Goal: Information Seeking & Learning: Learn about a topic

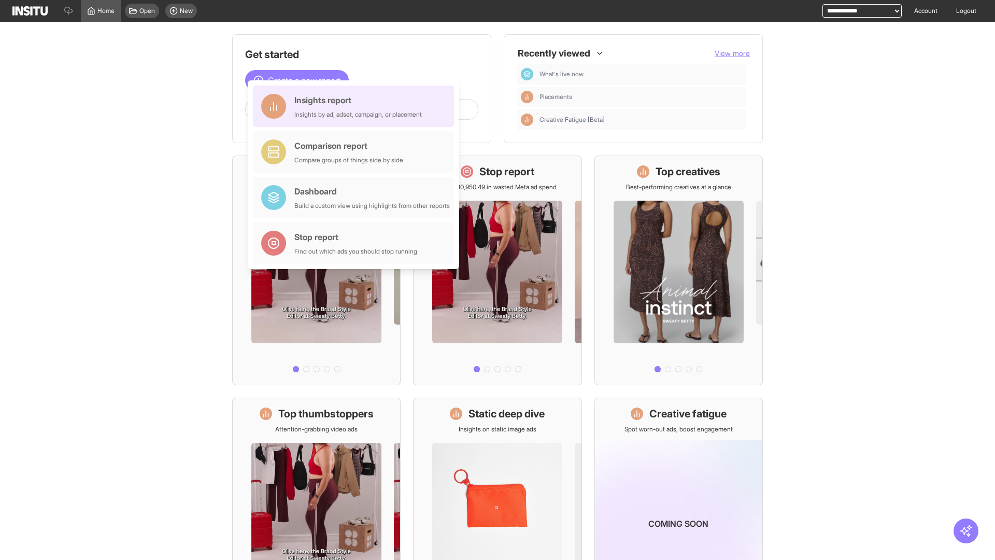
click at [356, 106] on div "Insights report Insights by ad, adset, campaign, or placement" at bounding box center [357, 106] width 127 height 25
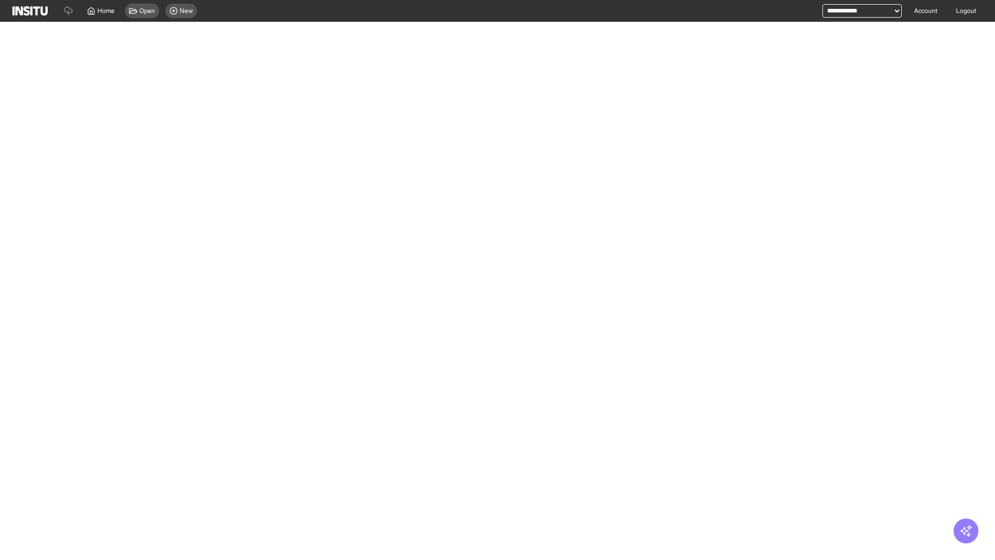
select select "**"
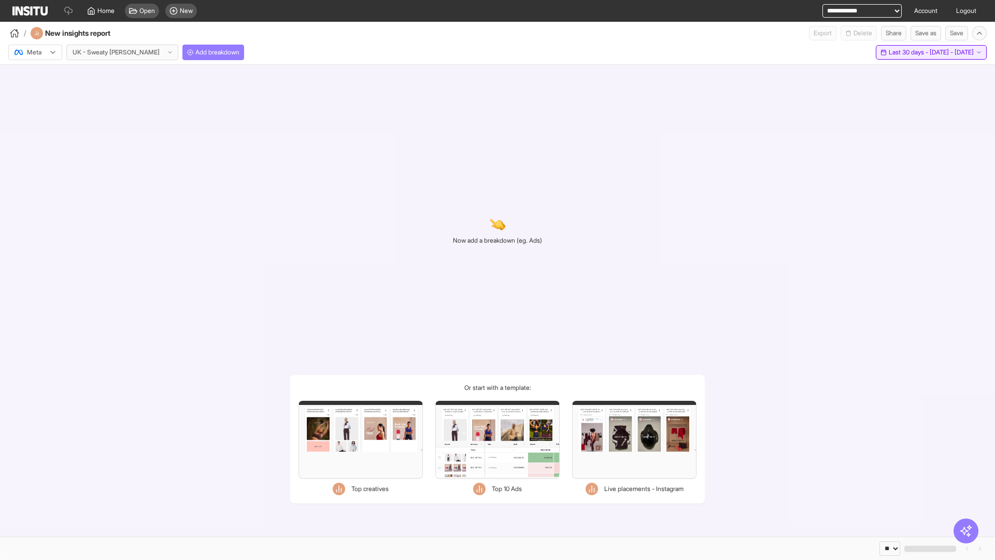
click at [910, 52] on span "Last 30 days - [DATE] - [DATE]" at bounding box center [931, 52] width 85 height 8
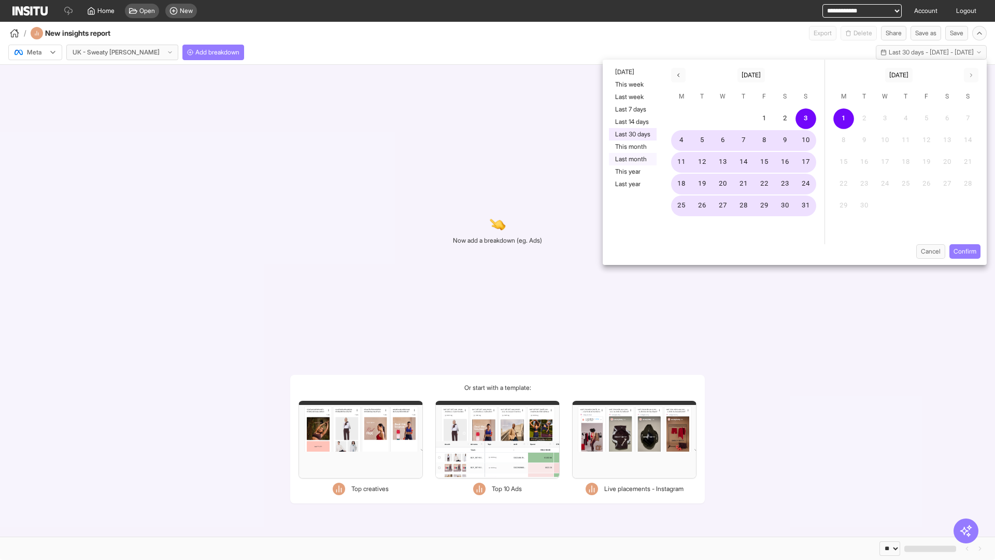
click at [632, 159] on button "Last month" at bounding box center [633, 159] width 48 height 12
